Goal: Task Accomplishment & Management: Manage account settings

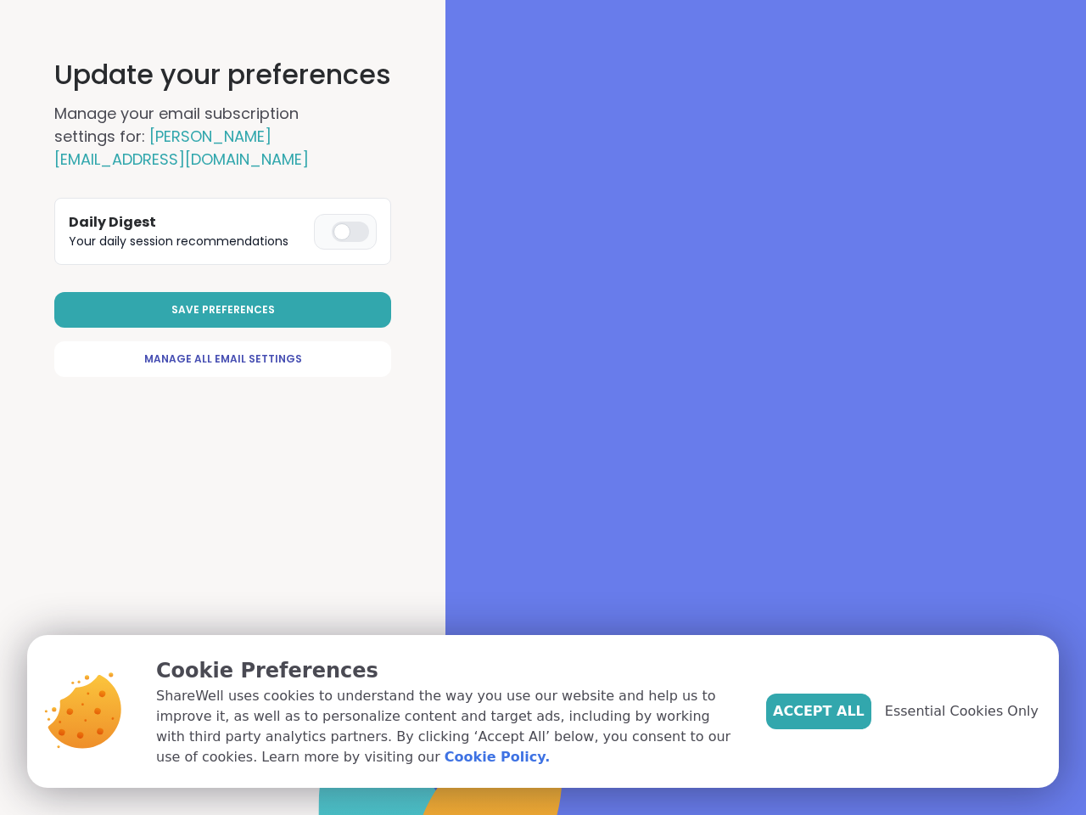
click at [535, 407] on div at bounding box center [765, 407] width 641 height 815
click at [224, 310] on span "Save Preferences" at bounding box center [223, 309] width 104 height 15
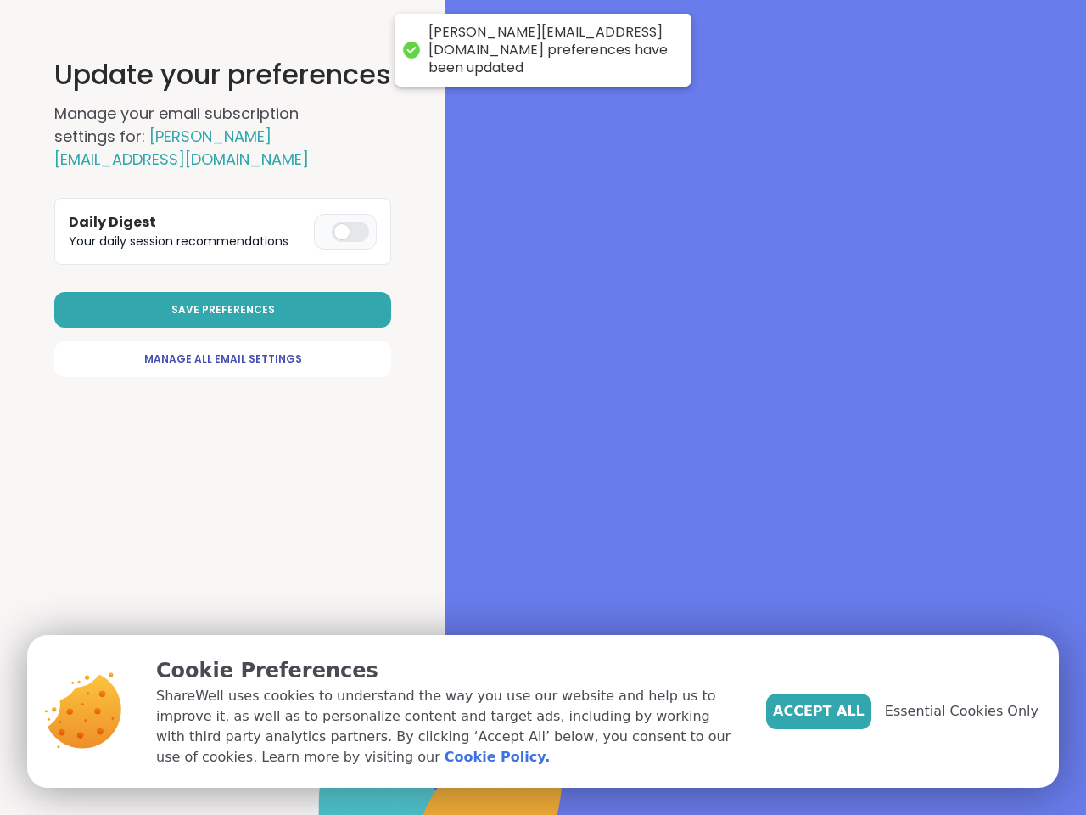
click at [847, 711] on span "Accept All" at bounding box center [819, 711] width 92 height 20
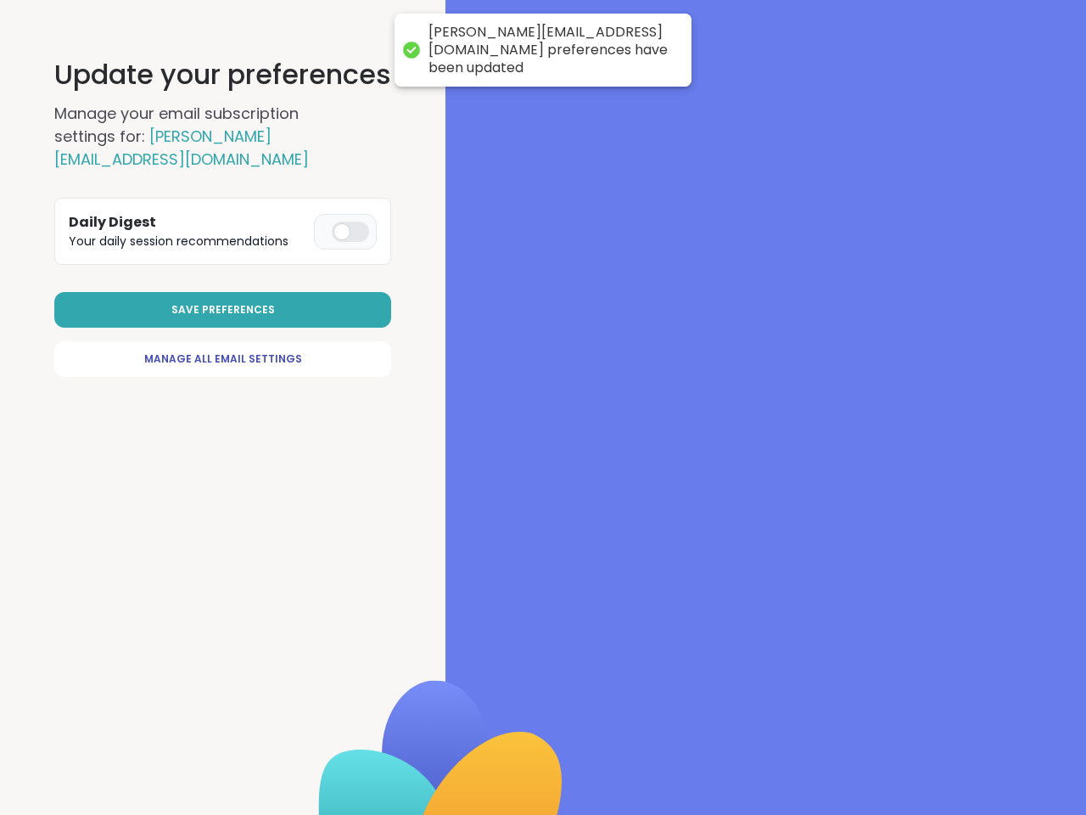
click at [972, 711] on div at bounding box center [765, 407] width 641 height 815
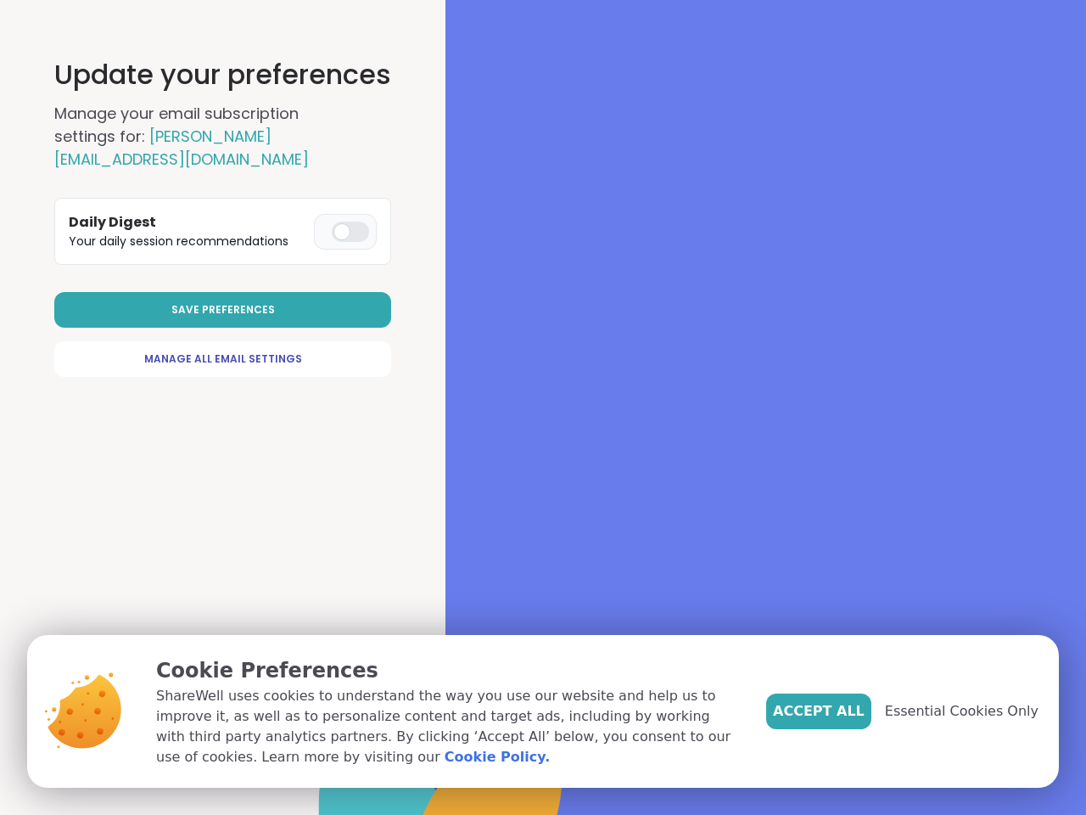
click at [535, 407] on div at bounding box center [765, 407] width 641 height 815
click at [224, 310] on span "Save Preferences" at bounding box center [223, 309] width 104 height 15
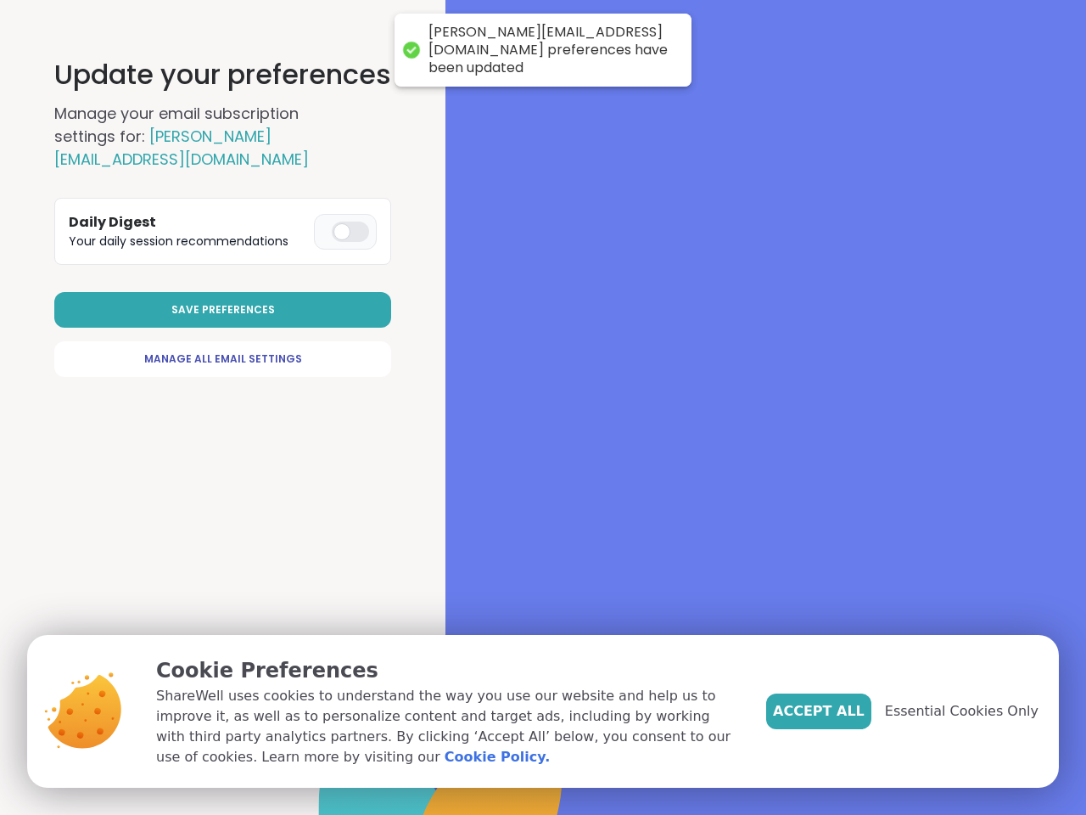
click at [847, 711] on span "Accept All" at bounding box center [819, 711] width 92 height 20
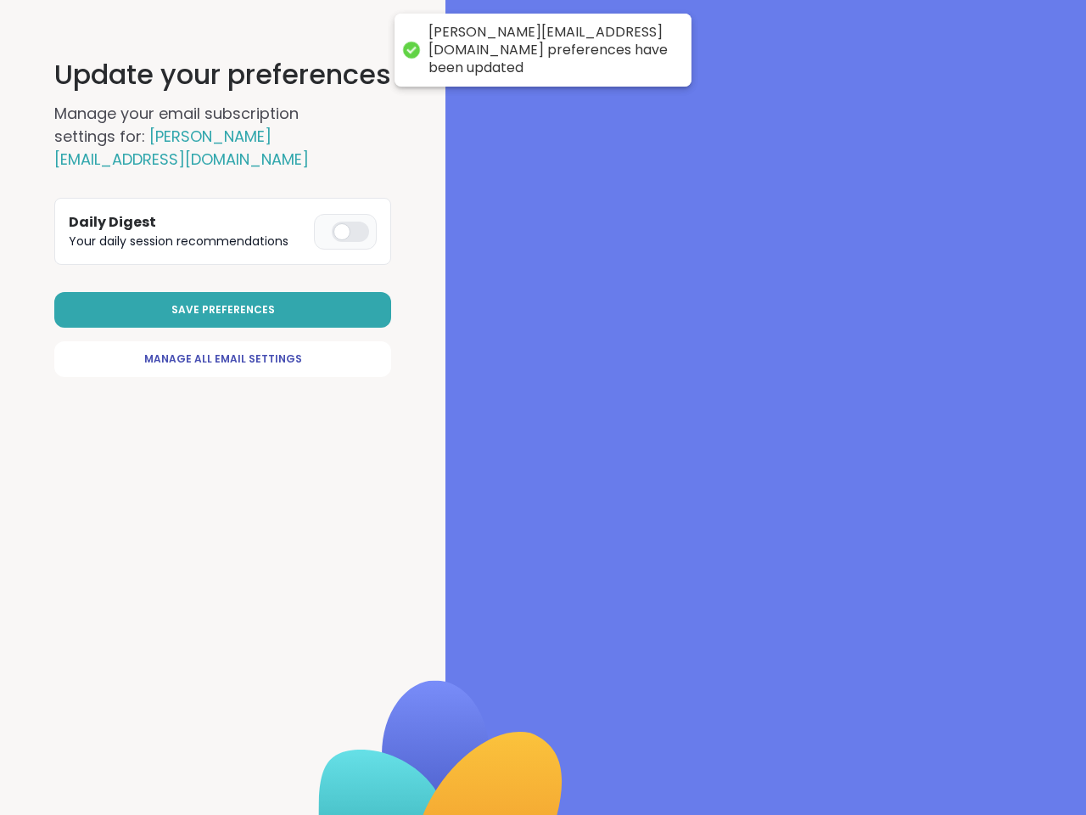
click at [972, 711] on div at bounding box center [765, 407] width 641 height 815
